Goal: Information Seeking & Learning: Learn about a topic

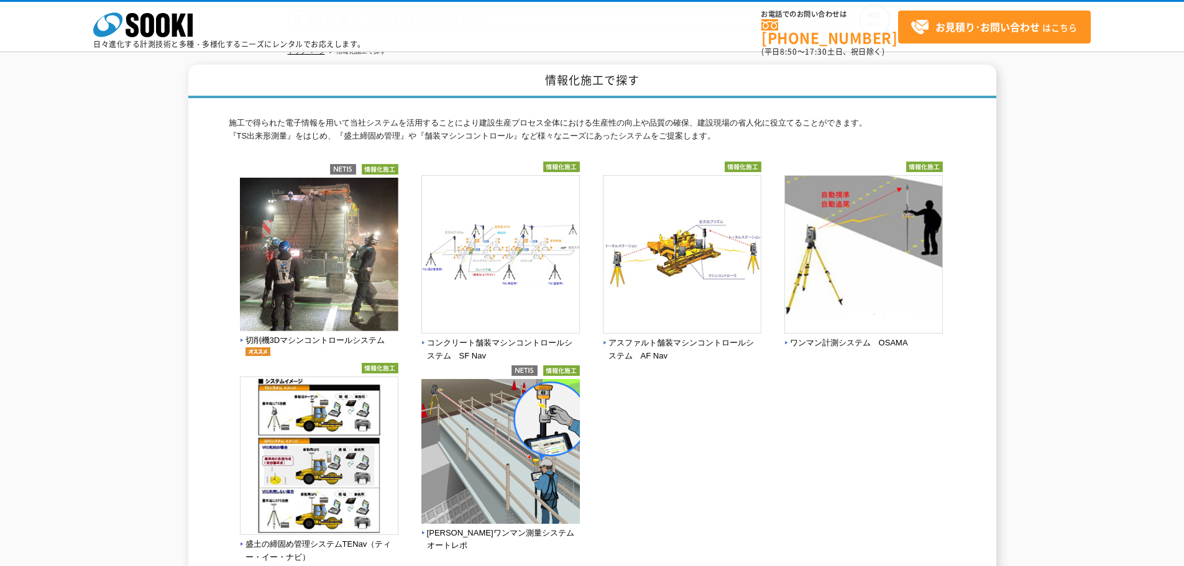
scroll to position [41, 0]
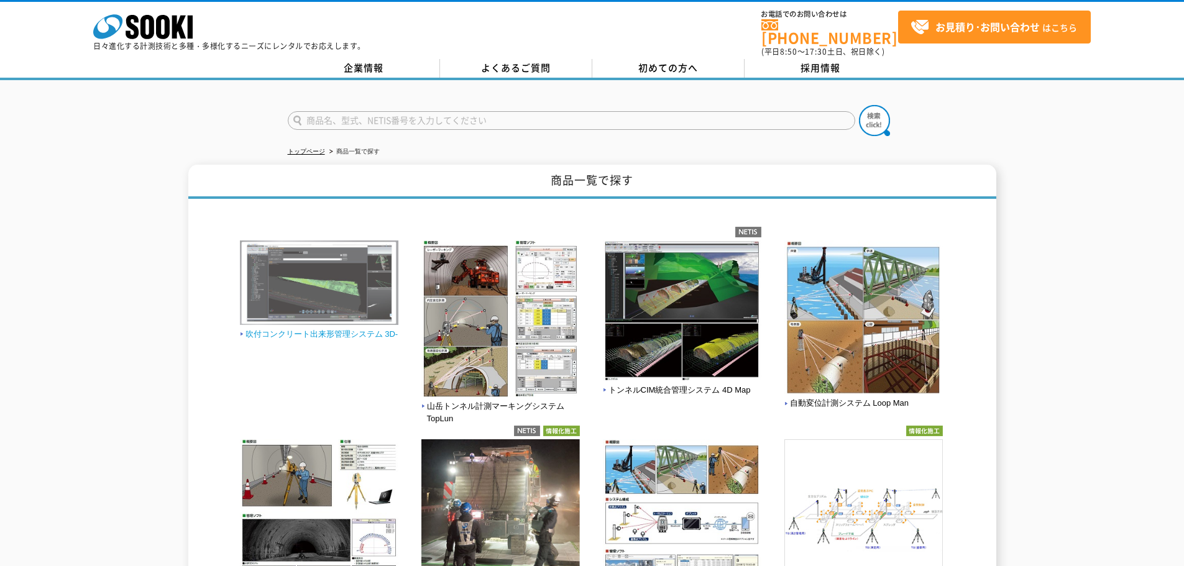
click at [313, 280] on img at bounding box center [319, 285] width 159 height 88
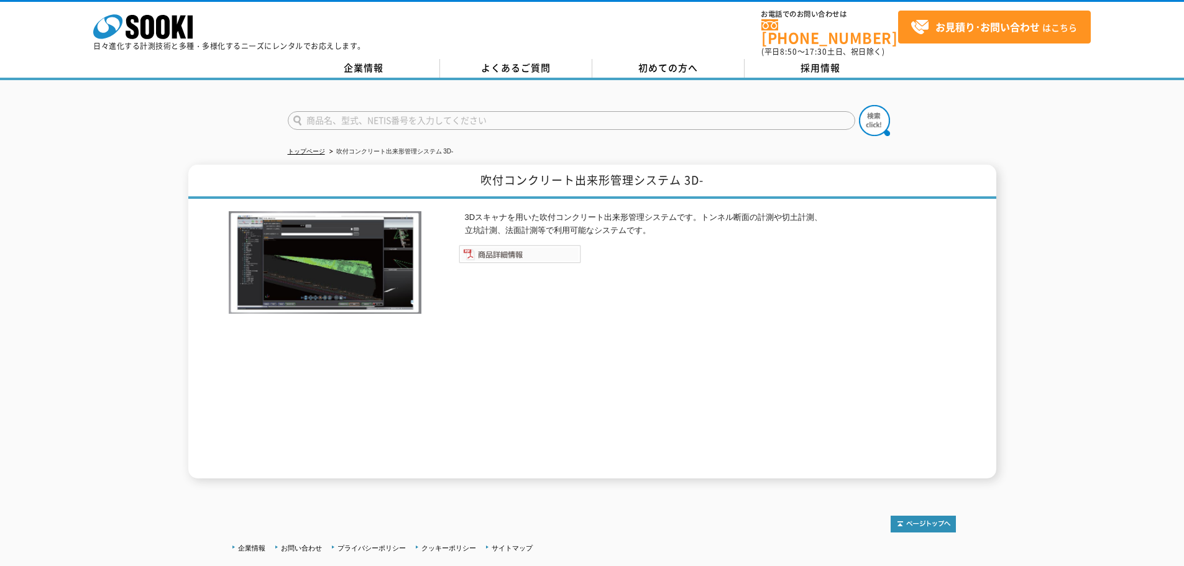
click at [517, 252] on img at bounding box center [520, 254] width 122 height 19
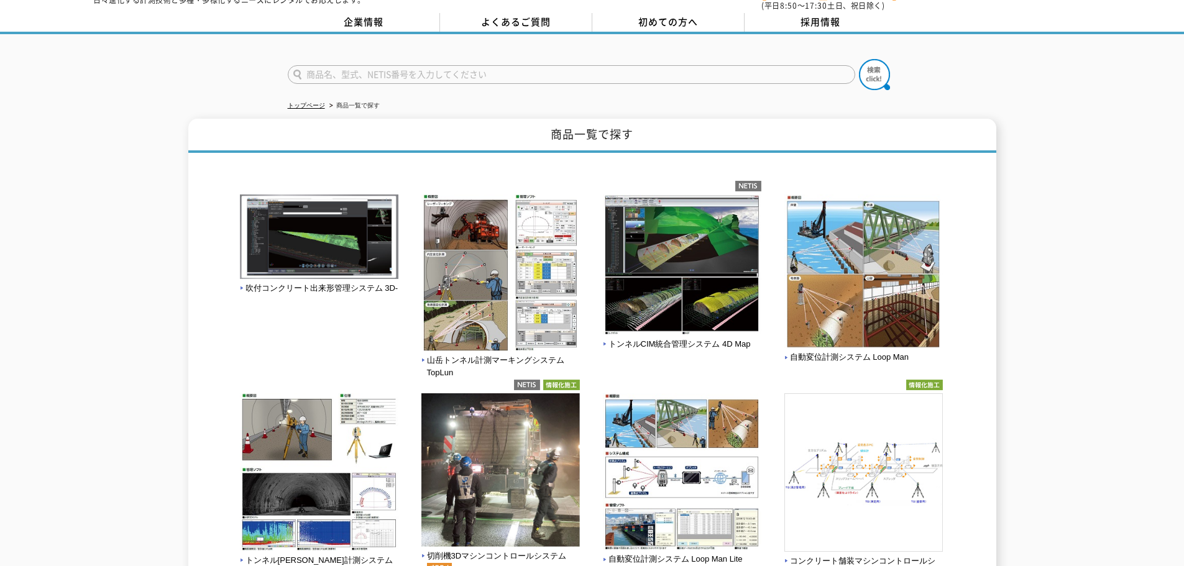
scroll to position [124, 0]
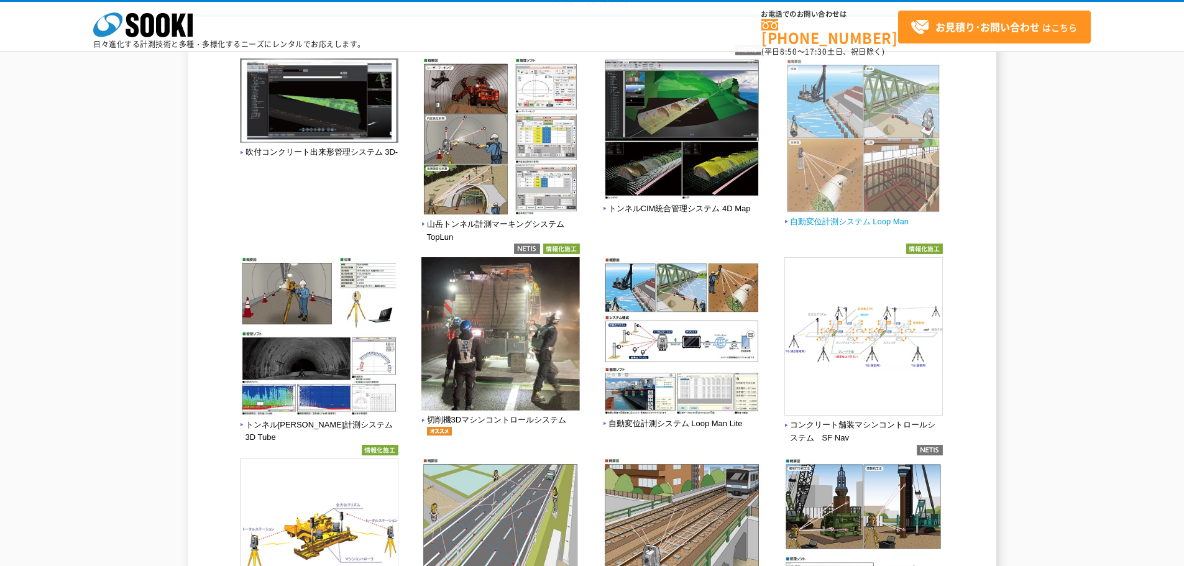
click at [907, 162] on img at bounding box center [864, 136] width 159 height 157
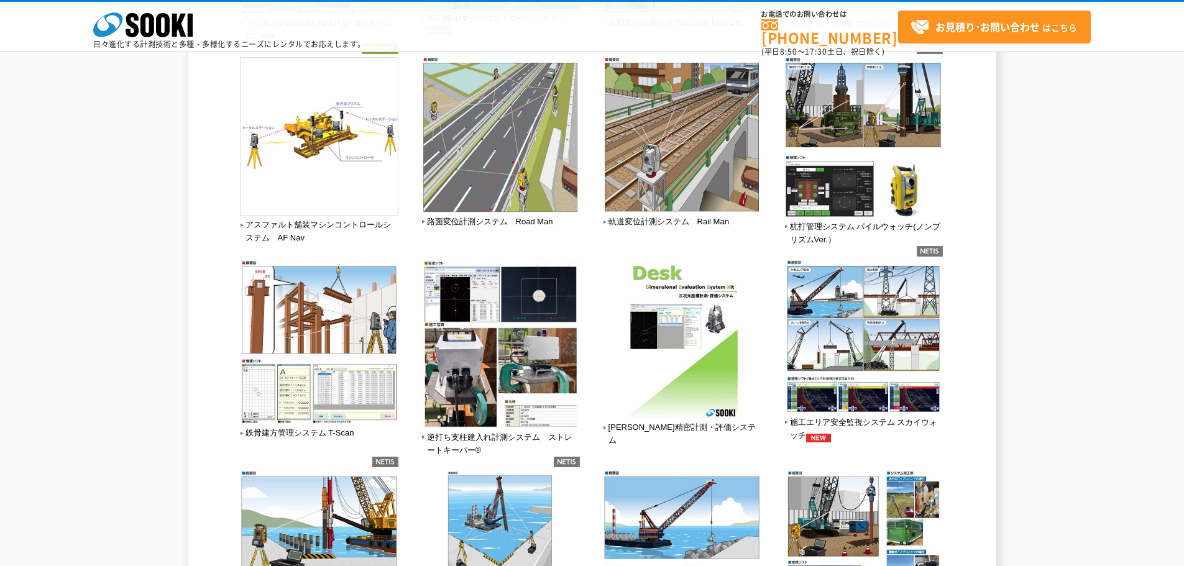
scroll to position [0, 0]
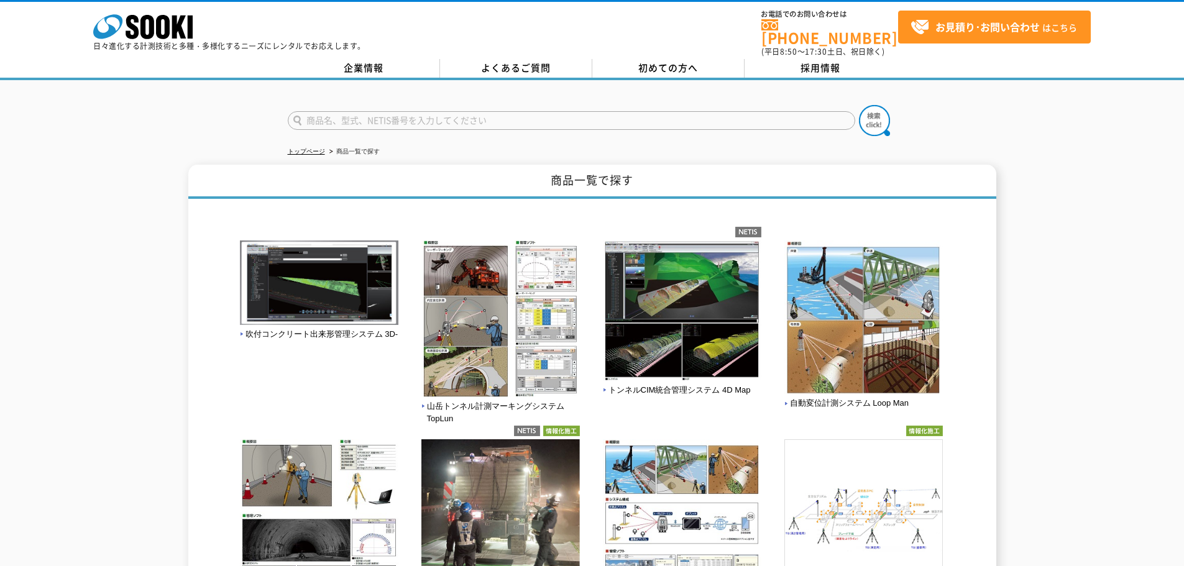
drag, startPoint x: 133, startPoint y: 409, endPoint x: 160, endPoint y: 203, distance: 206.9
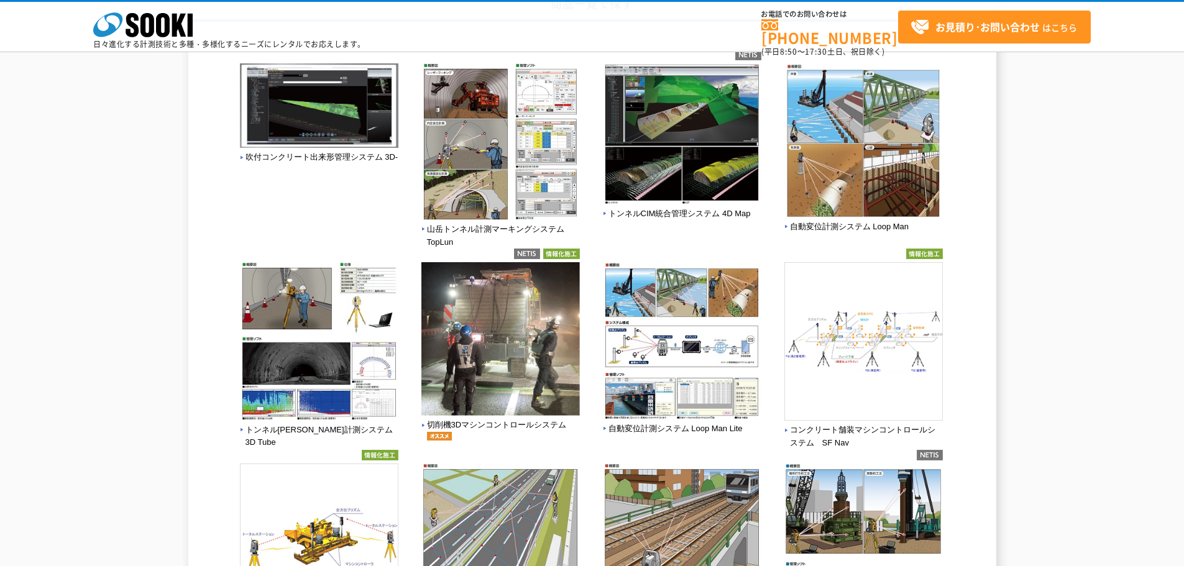
scroll to position [311, 0]
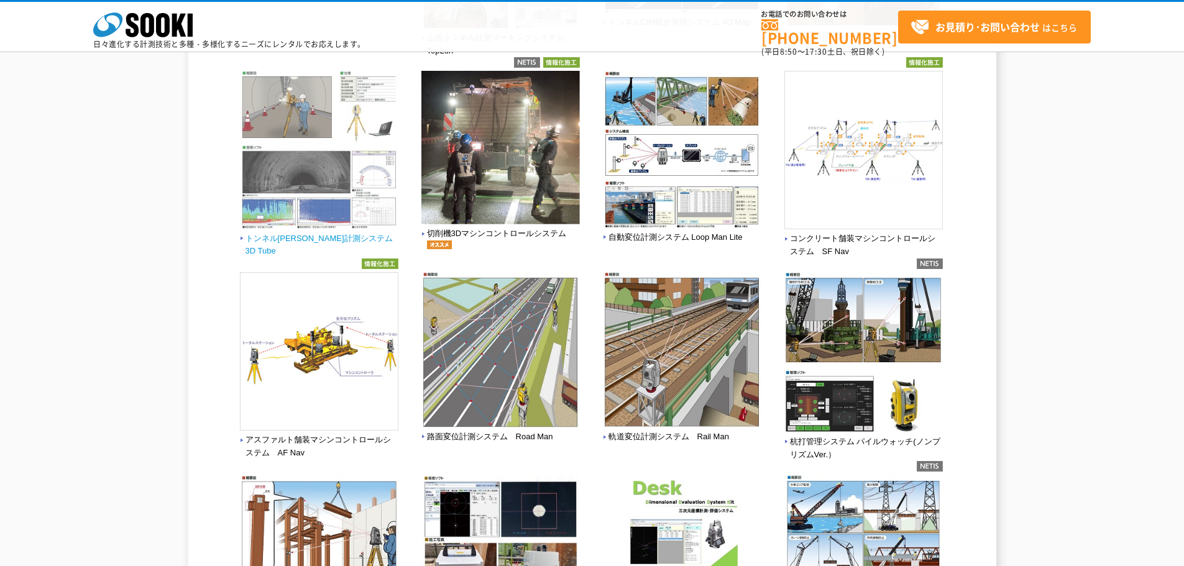
click at [323, 177] on img at bounding box center [319, 151] width 159 height 161
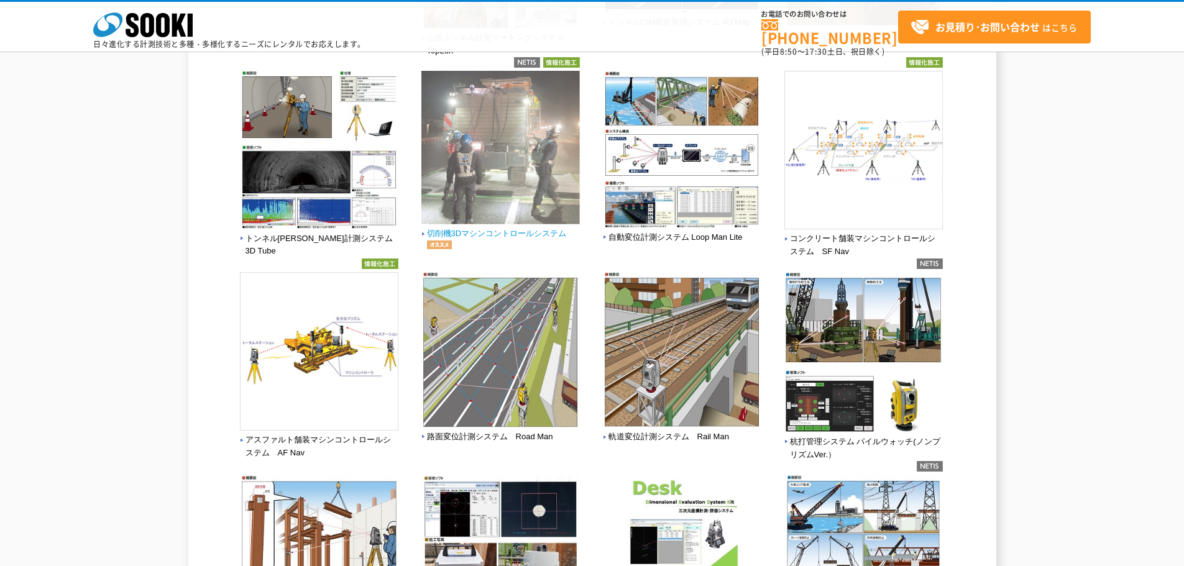
click at [535, 186] on img at bounding box center [501, 149] width 159 height 157
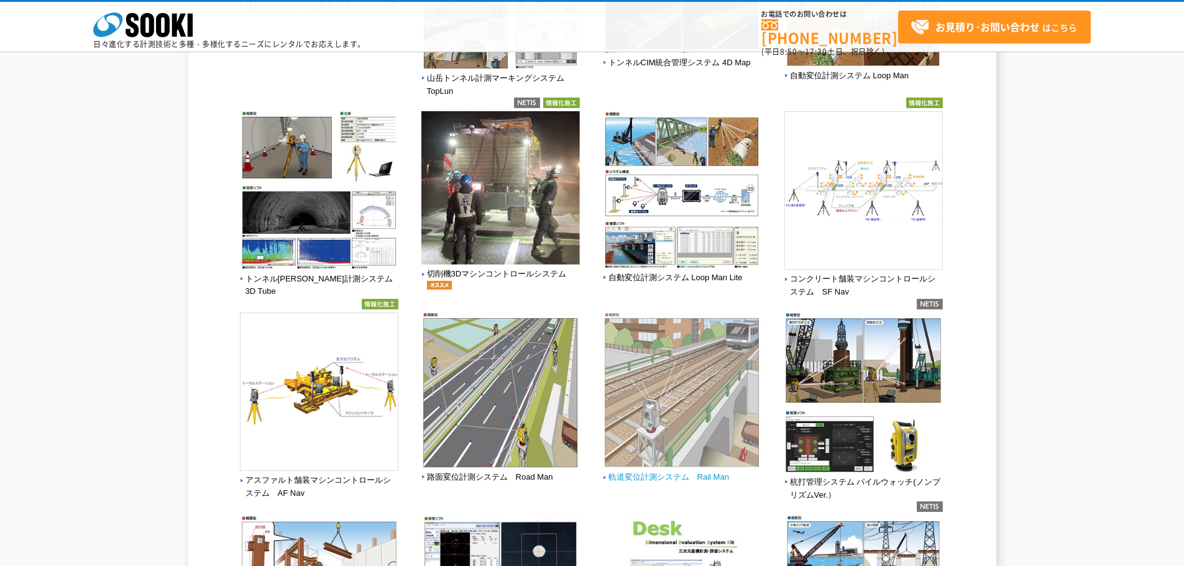
scroll to position [249, 0]
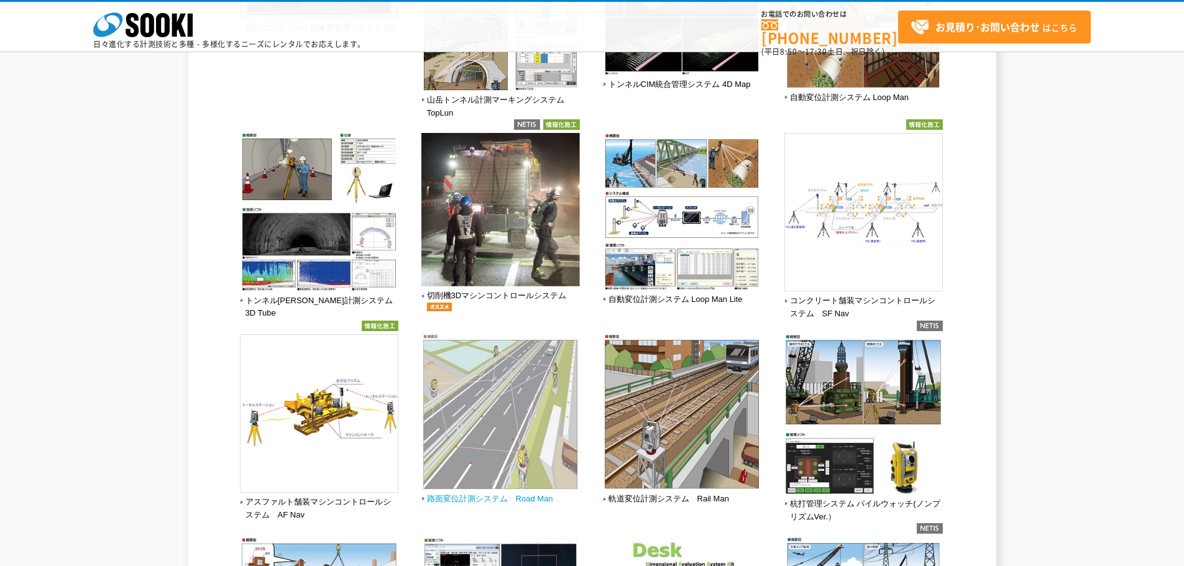
click at [543, 413] on img at bounding box center [501, 414] width 159 height 158
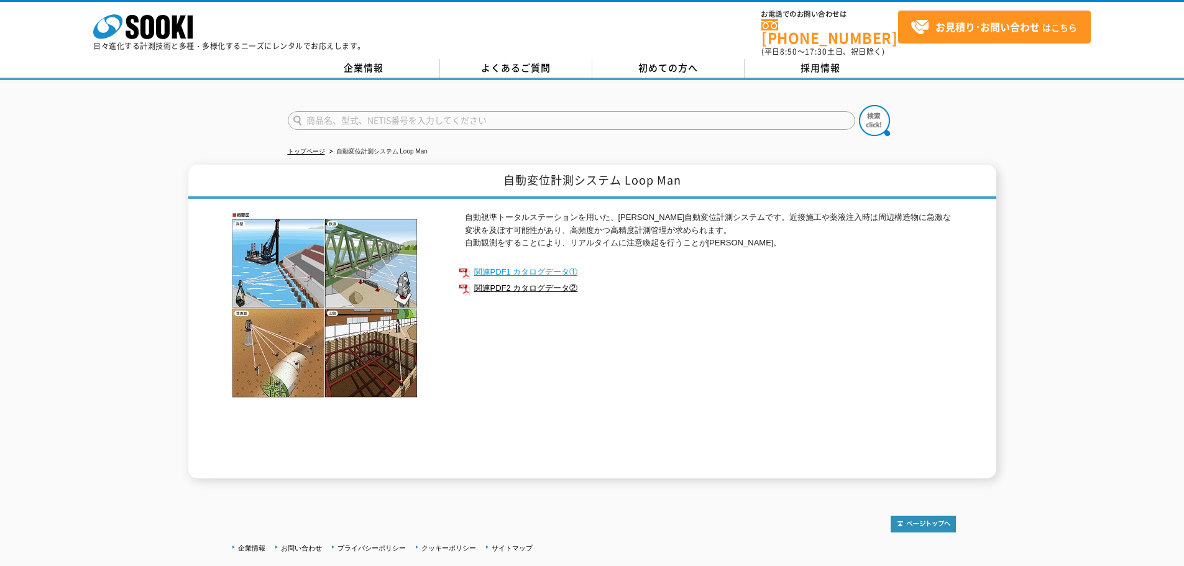
click at [517, 264] on link "関連PDF1 カタログデータ①" at bounding box center [707, 272] width 497 height 16
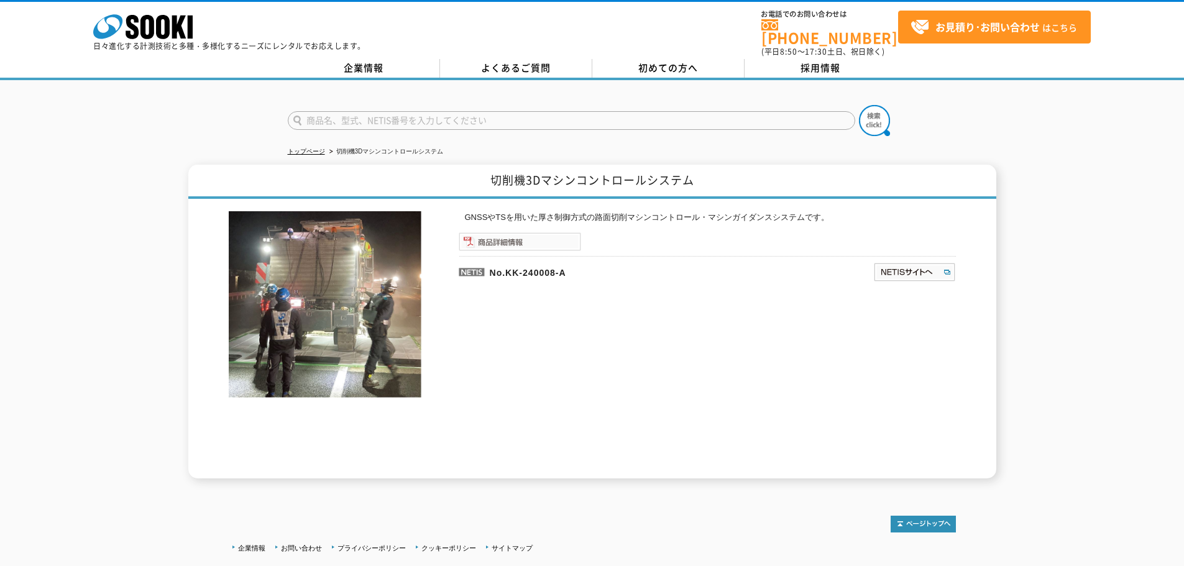
click at [545, 233] on img at bounding box center [520, 242] width 122 height 19
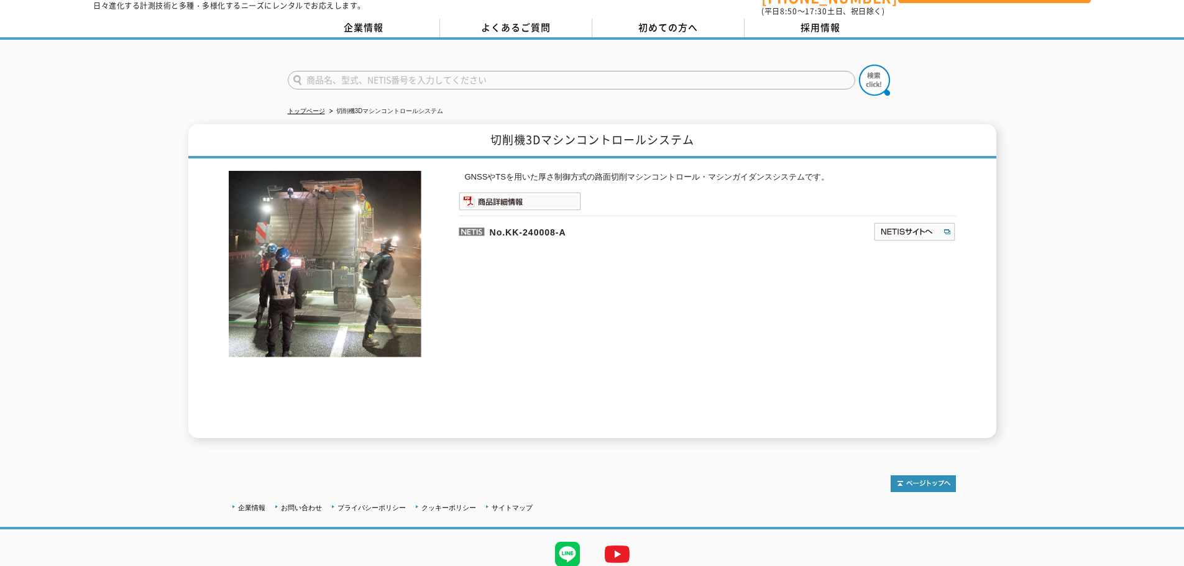
scroll to position [81, 0]
